Goal: Task Accomplishment & Management: Contribute content

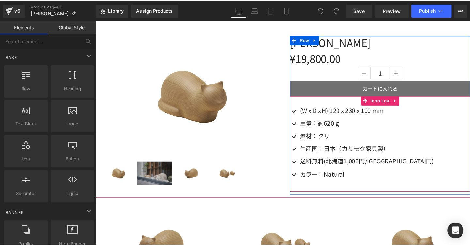
scroll to position [71, 0]
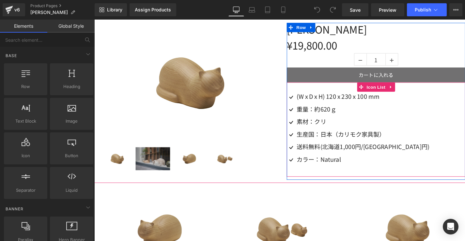
click at [423, 162] on ul "Image (W x D x H) 120 x 230 x 100 mm Text Block Image 重量：約620ｇ Text Block Image…" at bounding box center [372, 135] width 150 height 79
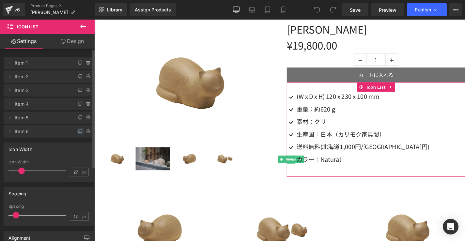
click at [79, 132] on icon at bounding box center [80, 131] width 3 height 3
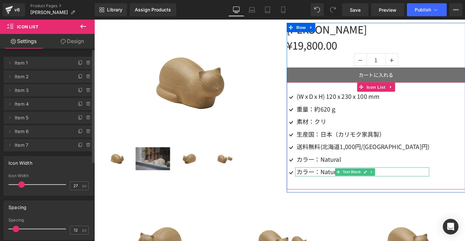
click at [346, 183] on p "カラー：Natural" at bounding box center [376, 179] width 139 height 9
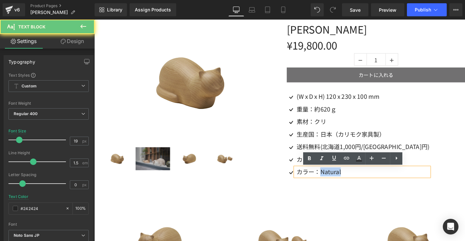
click at [346, 183] on p "カラー：Natural" at bounding box center [376, 179] width 139 height 9
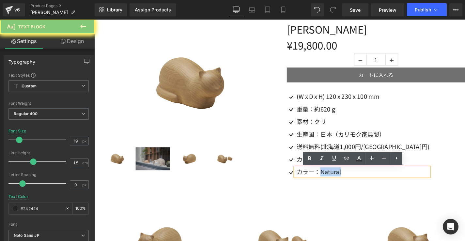
click at [346, 183] on p "カラー：Natural" at bounding box center [376, 179] width 139 height 9
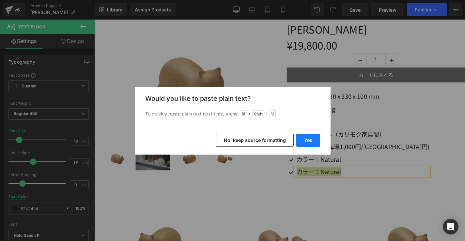
click at [307, 142] on button "Yes" at bounding box center [309, 140] width 24 height 13
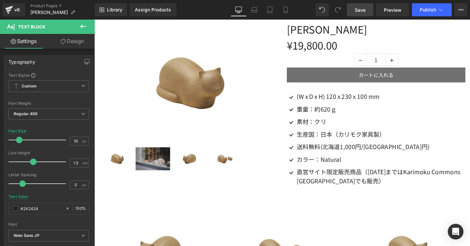
click at [363, 7] on span "Save" at bounding box center [360, 10] width 11 height 7
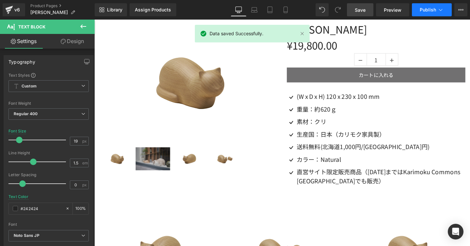
click at [429, 11] on span "Publish" at bounding box center [428, 9] width 16 height 5
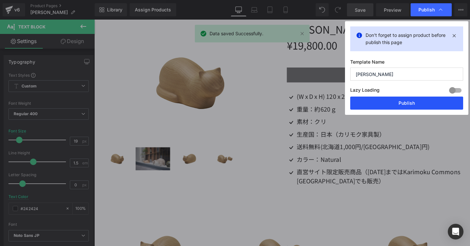
click at [385, 103] on button "Publish" at bounding box center [406, 103] width 113 height 13
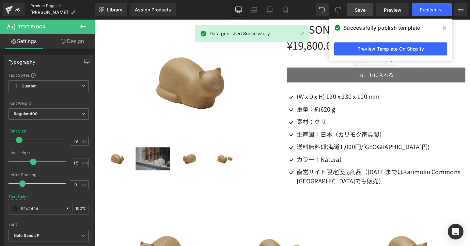
click at [56, 7] on link "Product Pages" at bounding box center [62, 5] width 64 height 5
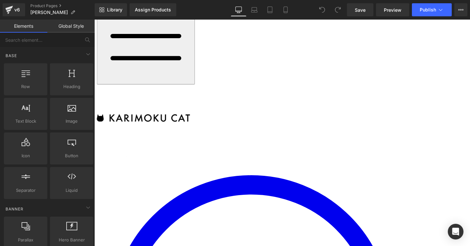
scroll to position [49, 0]
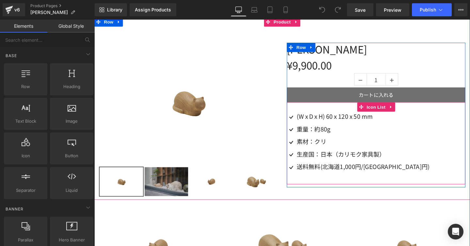
click at [450, 147] on div "Image (W x D x H) 60 x 120 x 50 mm Text Block Image 重量：約80g Text Block Image 素材…" at bounding box center [391, 150] width 188 height 66
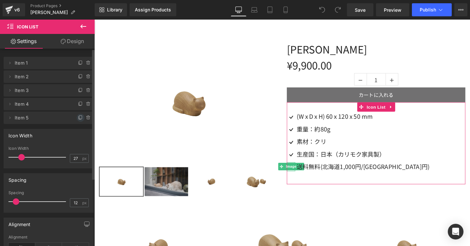
click at [79, 118] on icon at bounding box center [80, 117] width 3 height 3
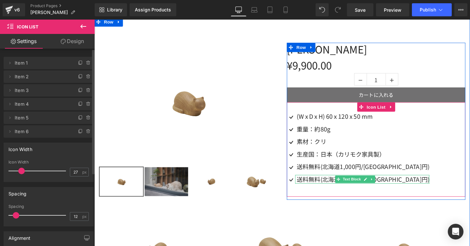
click at [327, 186] on p "送料無料(北海道1,000円/[GEOGRAPHIC_DATA]円)" at bounding box center [376, 187] width 139 height 9
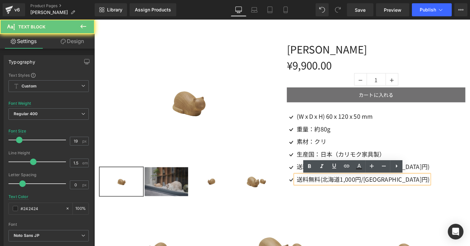
click at [327, 186] on p "送料無料(北海道1,000円/[GEOGRAPHIC_DATA]円)" at bounding box center [376, 187] width 139 height 9
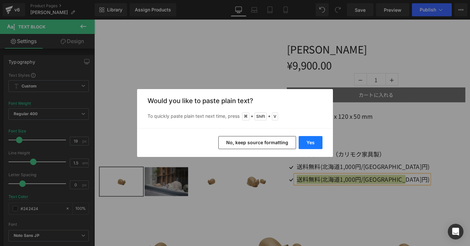
click at [313, 141] on button "Yes" at bounding box center [311, 142] width 24 height 13
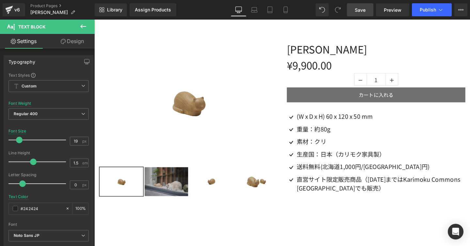
click at [360, 8] on span "Save" at bounding box center [360, 10] width 11 height 7
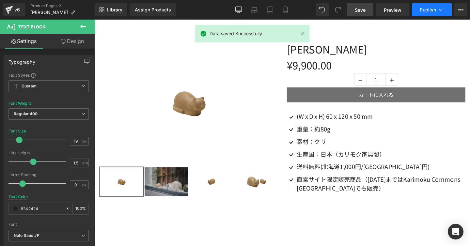
click at [436, 13] on button "Publish" at bounding box center [432, 9] width 40 height 13
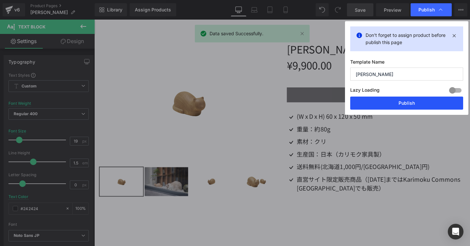
click at [387, 100] on button "Publish" at bounding box center [406, 103] width 113 height 13
